Goal: Task Accomplishment & Management: Use online tool/utility

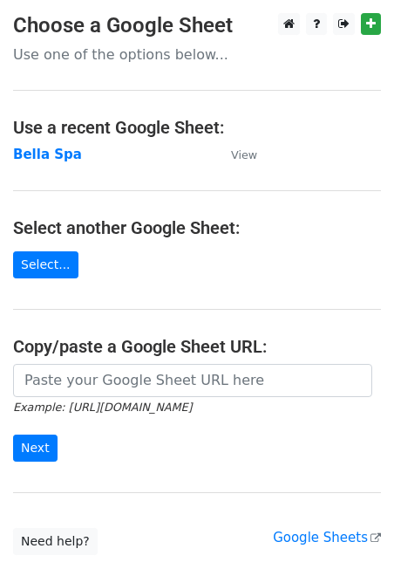
click at [43, 154] on strong "Bella Spa" at bounding box center [47, 155] width 69 height 16
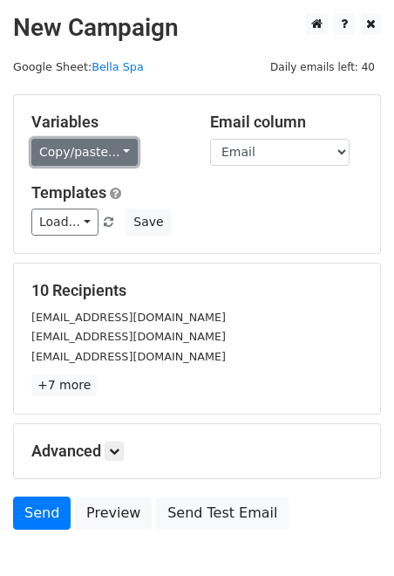
click at [113, 148] on link "Copy/paste..." at bounding box center [84, 152] width 106 height 27
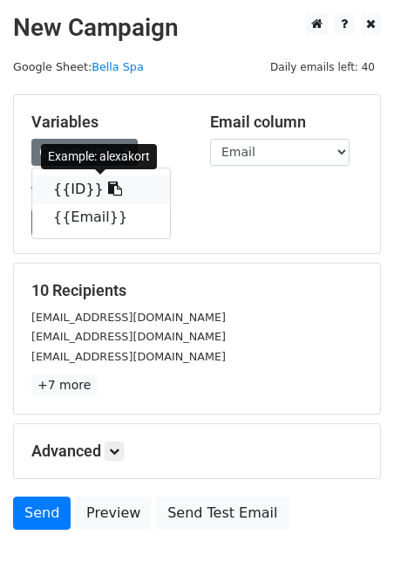
click at [86, 194] on link "{{ID}}" at bounding box center [101, 189] width 138 height 28
